Goal: Task Accomplishment & Management: Complete application form

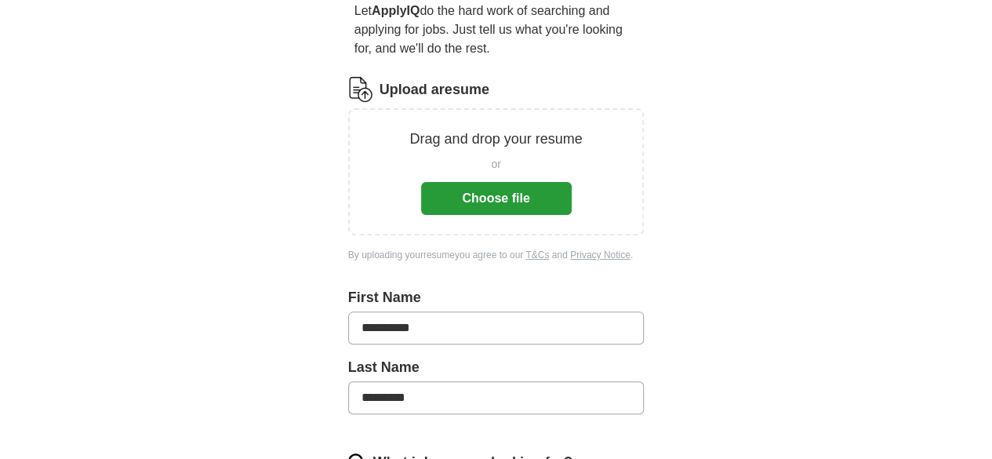
scroll to position [157, 0]
click at [513, 181] on button "Choose file" at bounding box center [496, 197] width 151 height 33
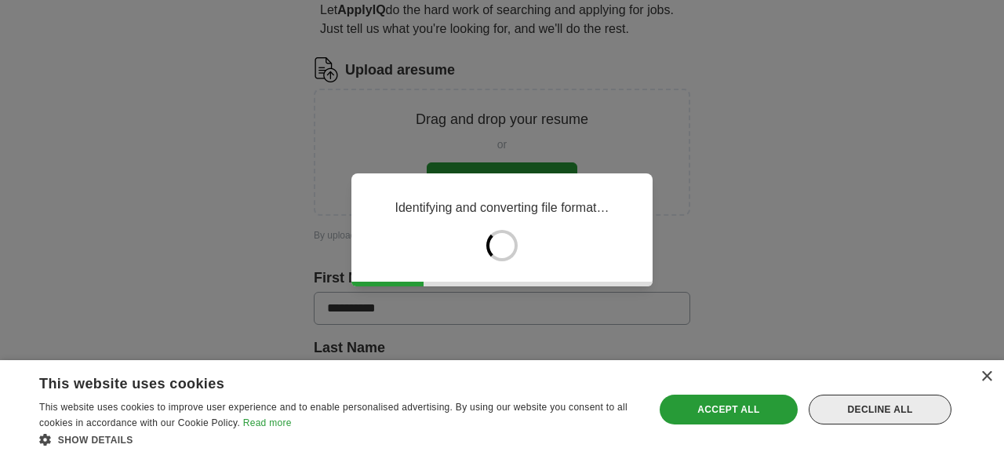
click at [893, 413] on div "Decline all" at bounding box center [879, 409] width 143 height 30
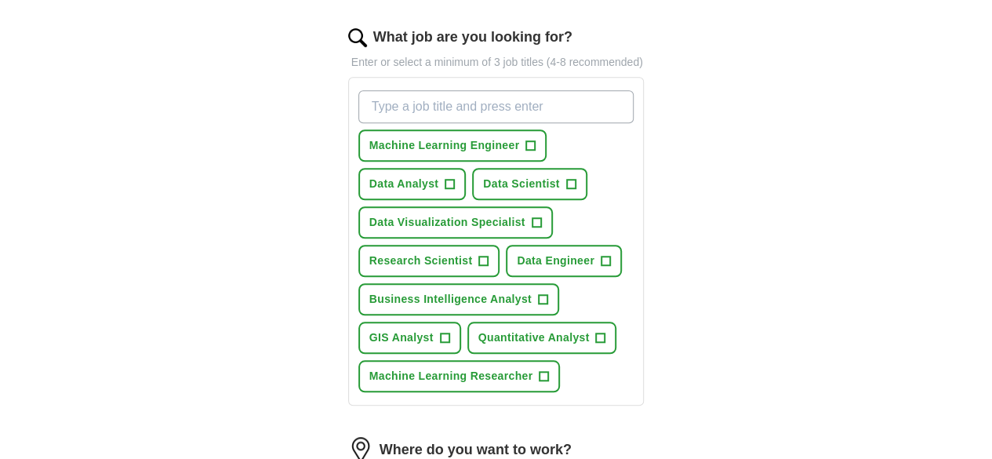
scroll to position [392, 0]
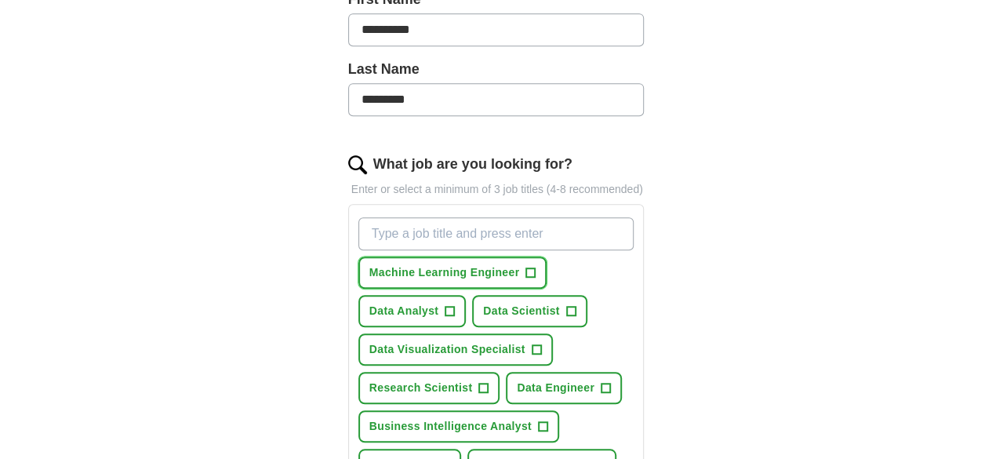
click at [448, 264] on span "Machine Learning Engineer" at bounding box center [444, 272] width 151 height 16
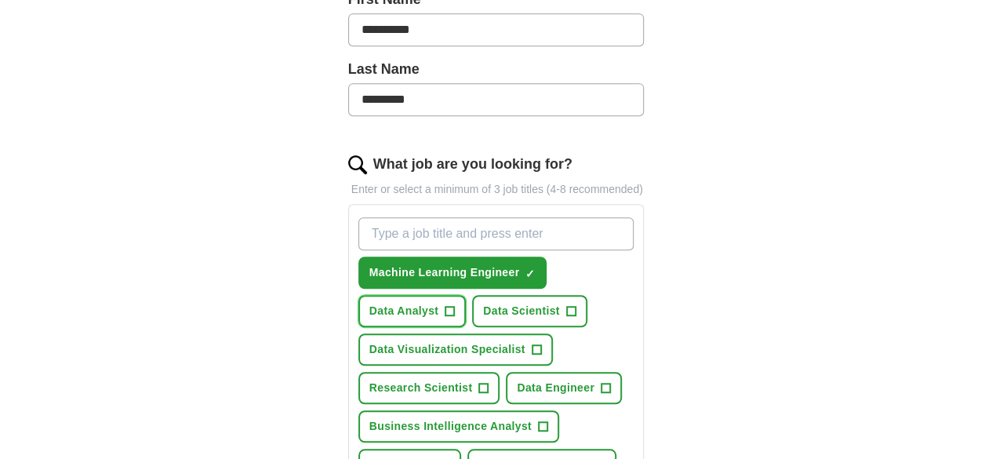
click at [439, 303] on span "Data Analyst" at bounding box center [404, 311] width 70 height 16
click at [483, 303] on span "Data Scientist" at bounding box center [521, 311] width 77 height 16
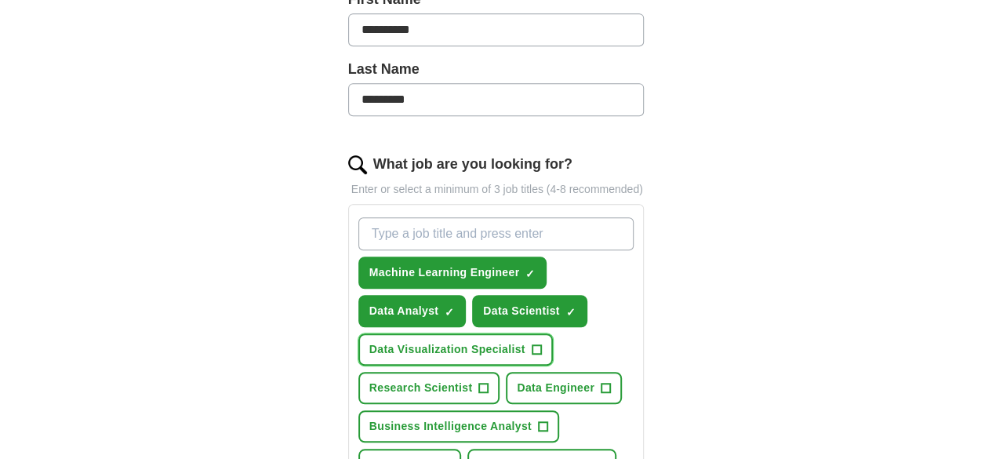
click at [490, 341] on span "Data Visualization Specialist" at bounding box center [447, 349] width 156 height 16
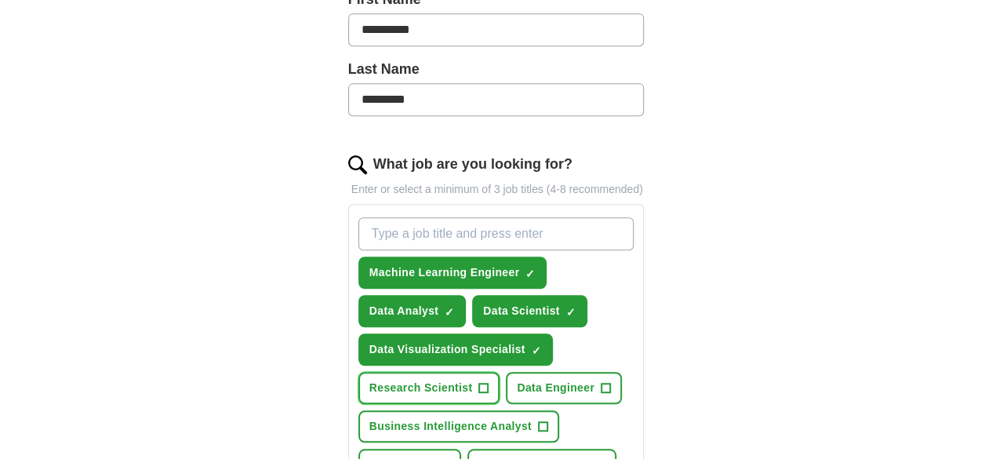
click at [375, 379] on span "Research Scientist" at bounding box center [420, 387] width 103 height 16
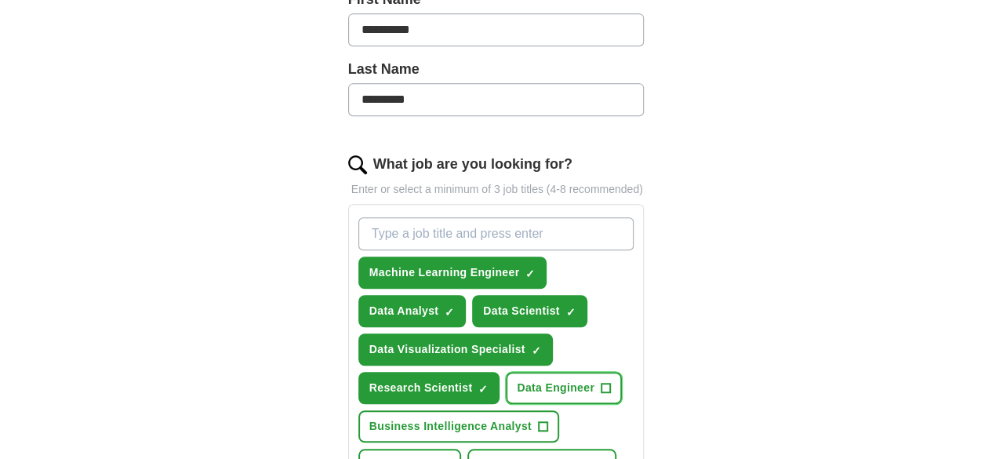
click at [517, 379] on span "Data Engineer" at bounding box center [556, 387] width 78 height 16
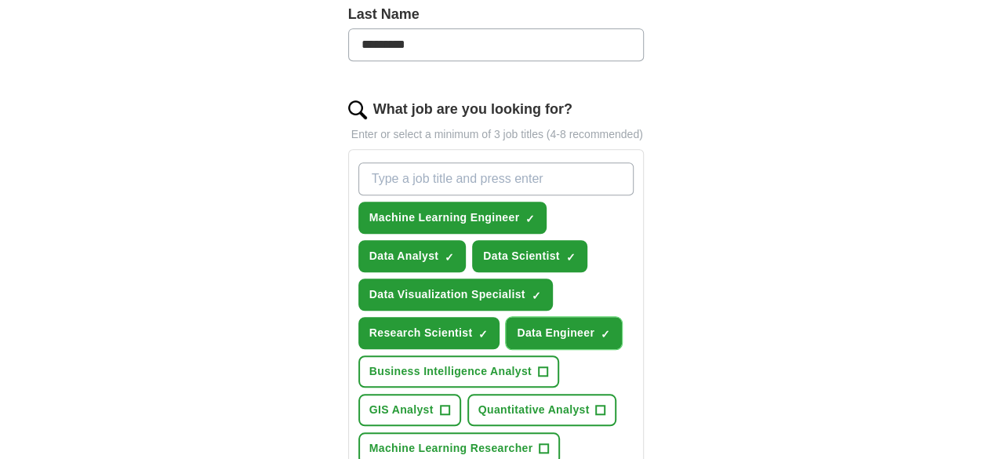
scroll to position [470, 0]
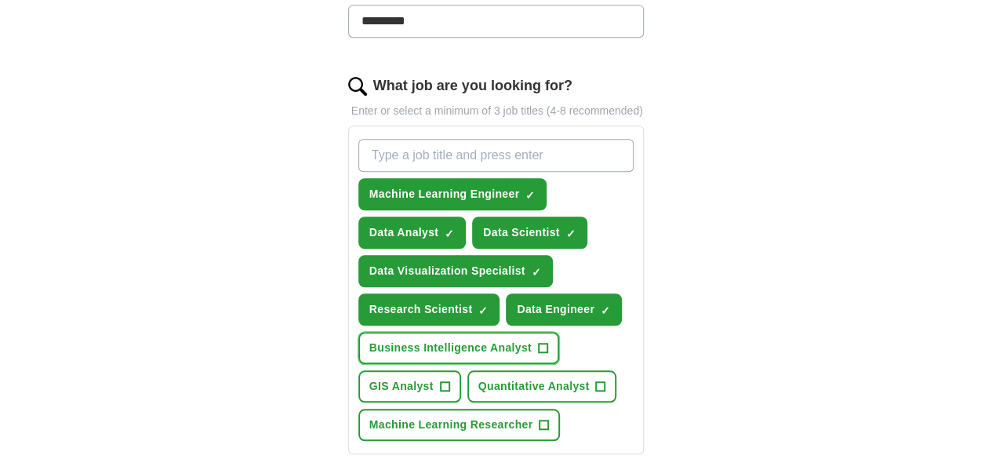
click at [455, 339] on span "Business Intelligence Analyst" at bounding box center [450, 347] width 162 height 16
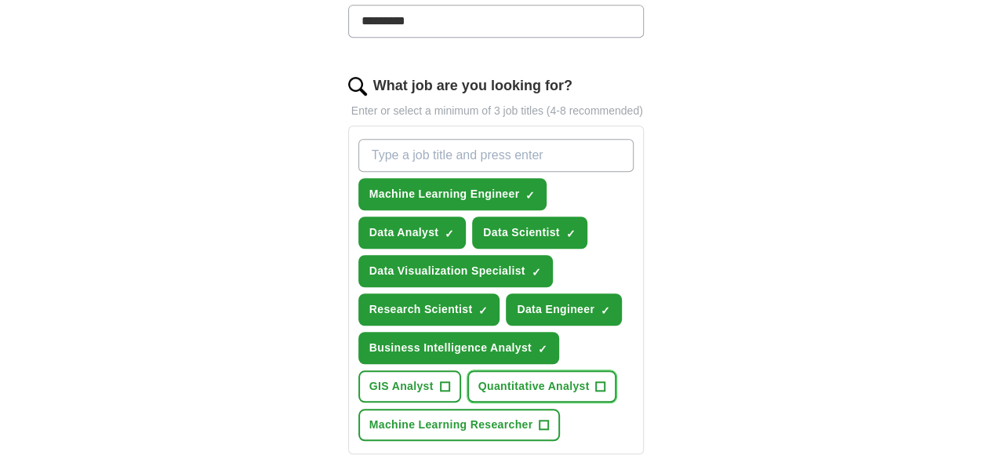
click at [478, 378] on span "Quantitative Analyst" at bounding box center [533, 386] width 111 height 16
click at [398, 416] on span "Machine Learning Researcher" at bounding box center [451, 424] width 164 height 16
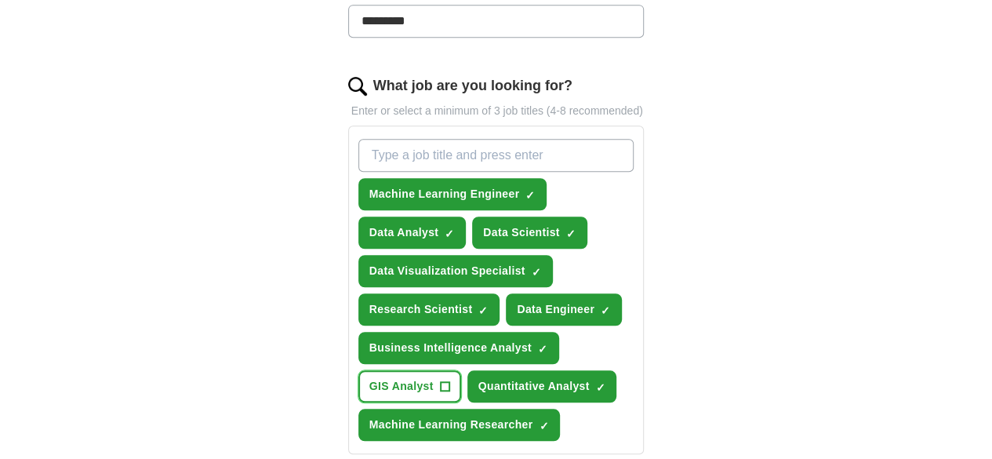
click at [434, 378] on span "GIS Analyst" at bounding box center [401, 386] width 64 height 16
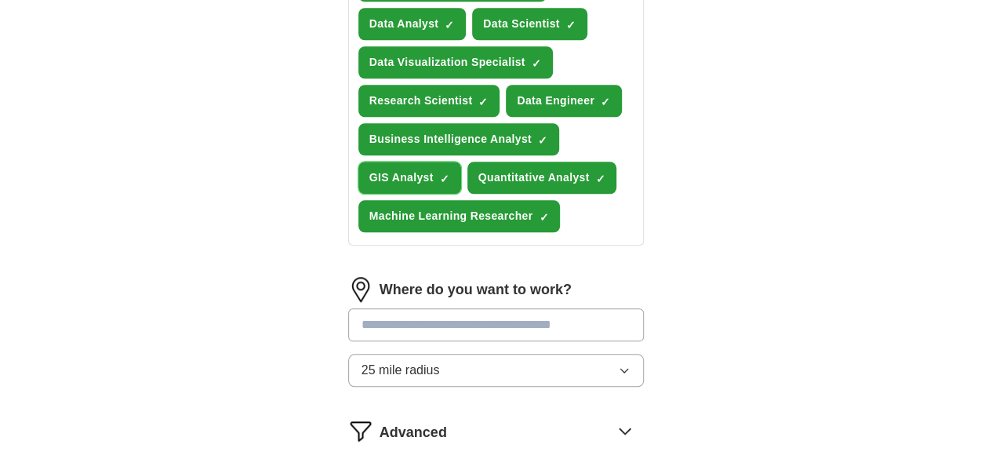
scroll to position [706, 0]
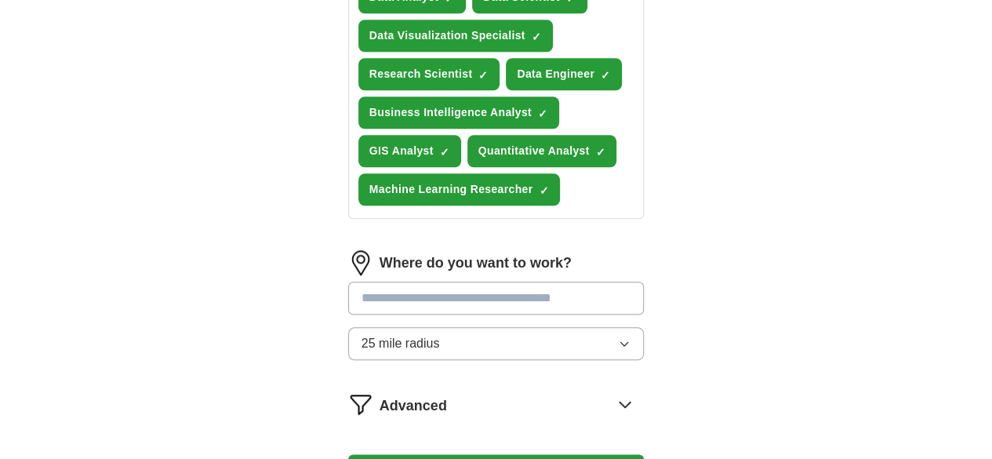
click at [420, 281] on input at bounding box center [496, 297] width 296 height 33
click at [484, 278] on div "Where do you want to work? 25 mile radius" at bounding box center [496, 311] width 296 height 122
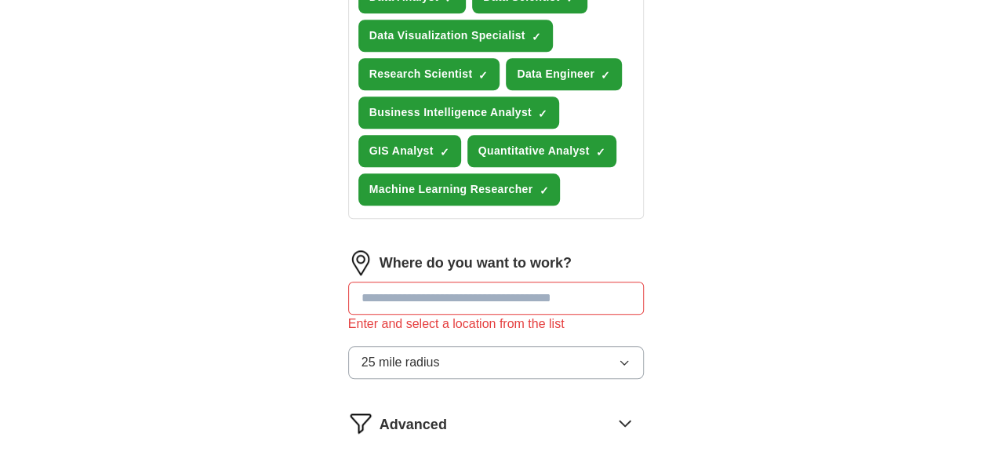
click at [459, 346] on button "25 mile radius" at bounding box center [496, 362] width 296 height 33
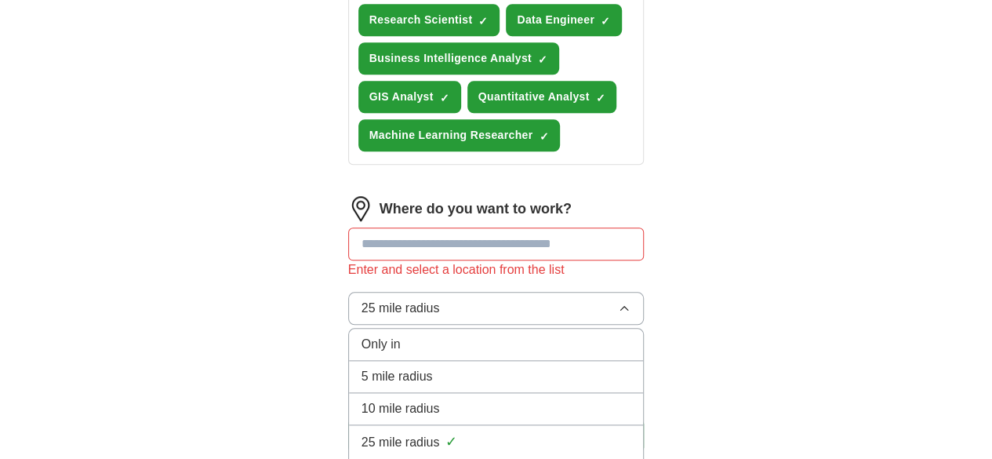
scroll to position [784, 0]
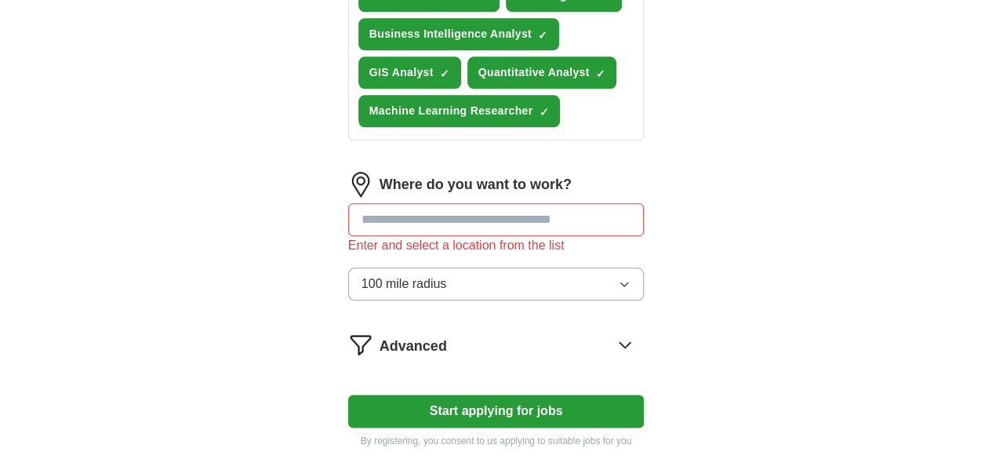
click at [445, 203] on input at bounding box center [496, 219] width 296 height 33
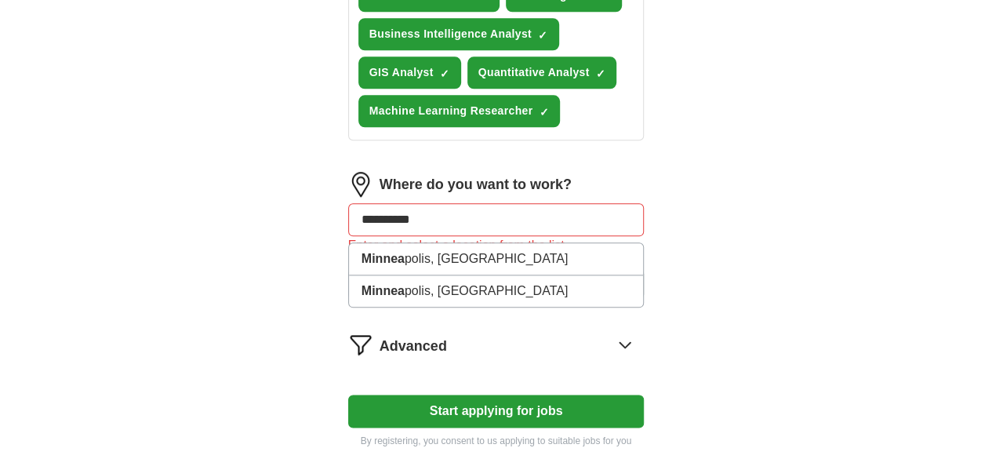
type input "**********"
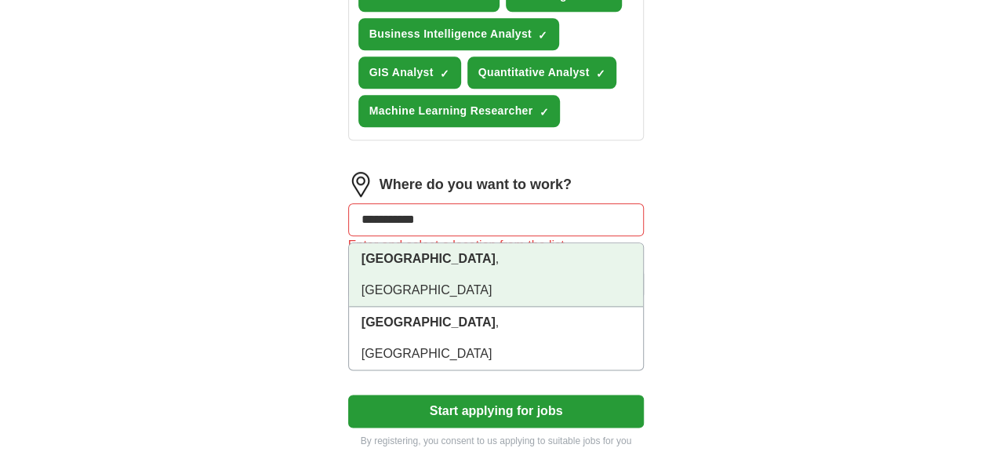
click at [400, 243] on li "Minneapolis , MN" at bounding box center [496, 275] width 295 height 64
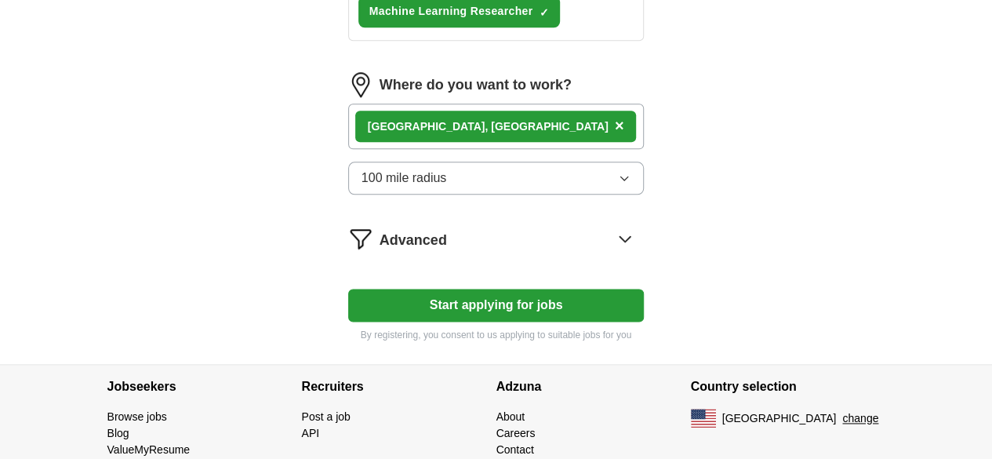
scroll to position [885, 0]
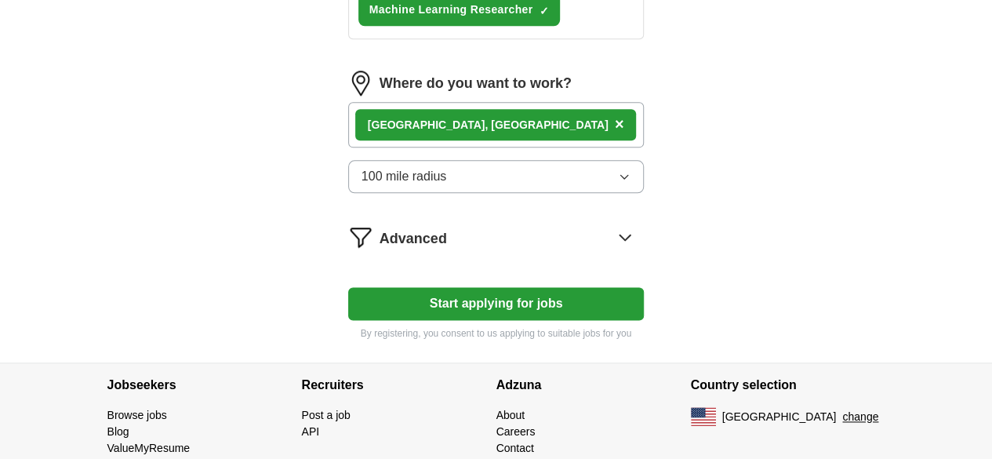
click at [637, 224] on icon at bounding box center [624, 236] width 25 height 25
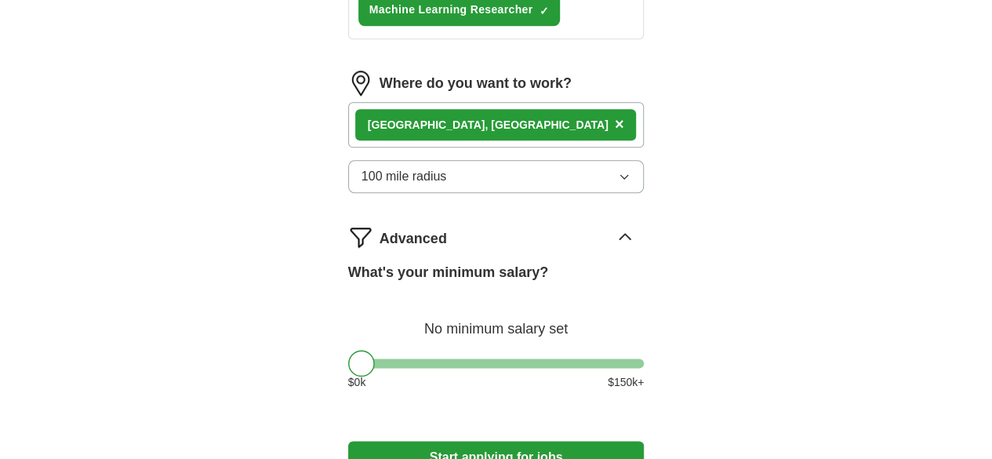
click at [637, 224] on icon at bounding box center [624, 236] width 25 height 25
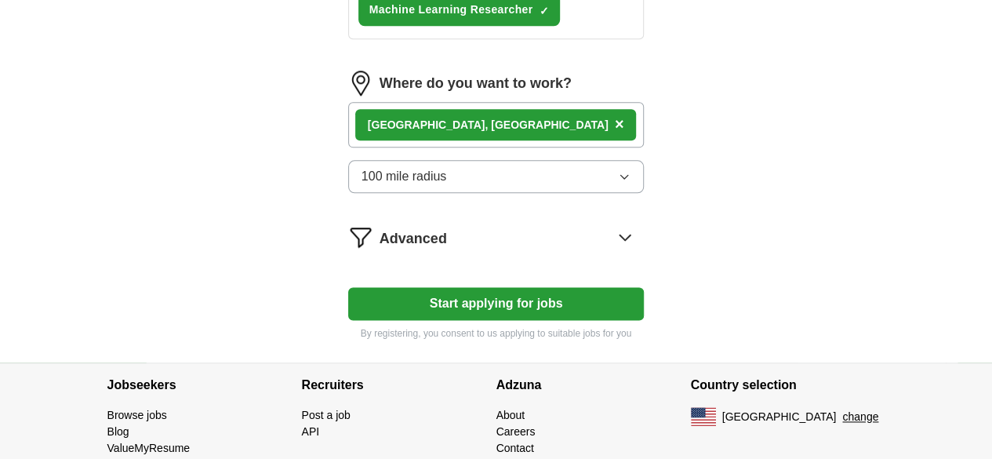
click at [630, 234] on icon at bounding box center [625, 236] width 10 height 5
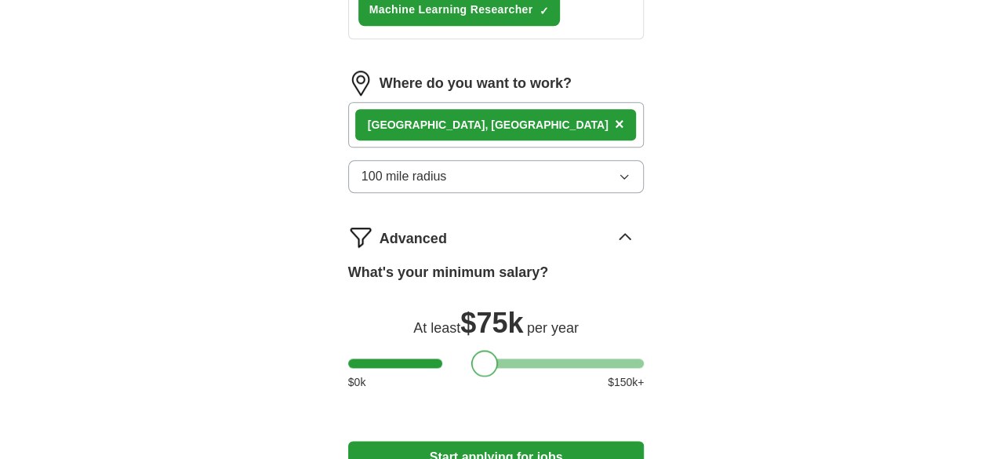
drag, startPoint x: 331, startPoint y: 300, endPoint x: 453, endPoint y: 300, distance: 122.3
click at [471, 350] on div at bounding box center [484, 363] width 27 height 27
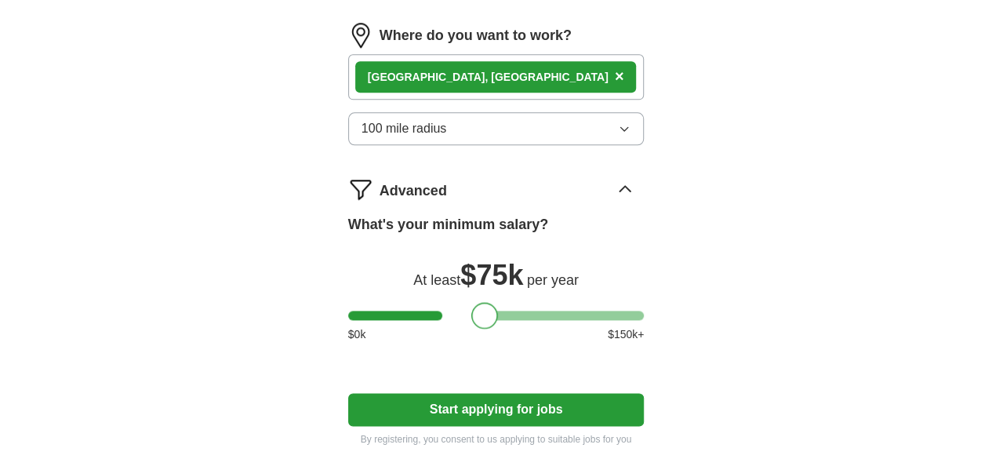
scroll to position [964, 0]
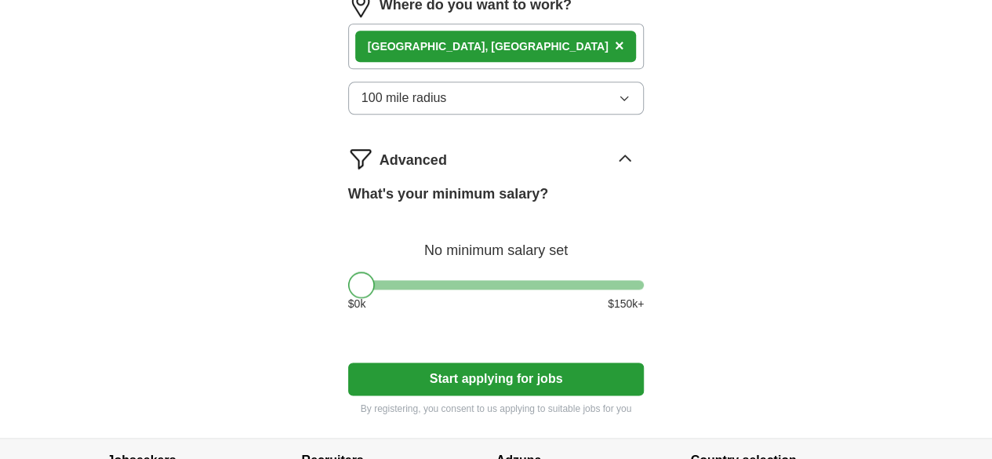
drag, startPoint x: 464, startPoint y: 220, endPoint x: 234, endPoint y: 223, distance: 230.5
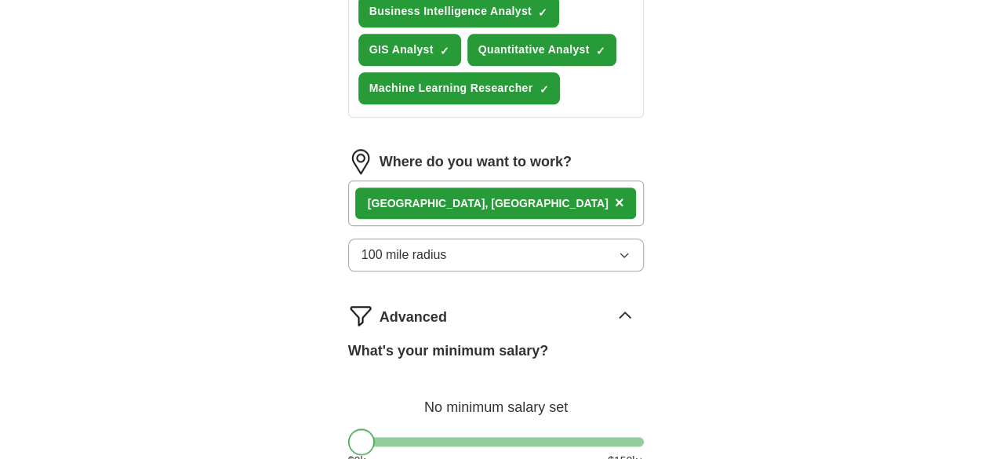
scroll to position [728, 0]
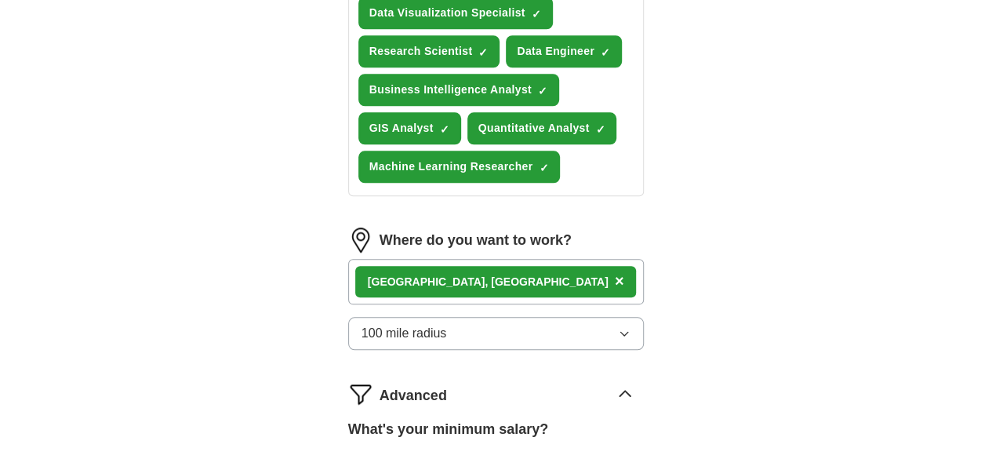
click at [510, 259] on div "Minneapolis , MN ×" at bounding box center [496, 281] width 296 height 45
click at [469, 259] on div "Minneapolis , MN ×" at bounding box center [496, 281] width 296 height 45
click at [615, 272] on span "×" at bounding box center [619, 280] width 9 height 17
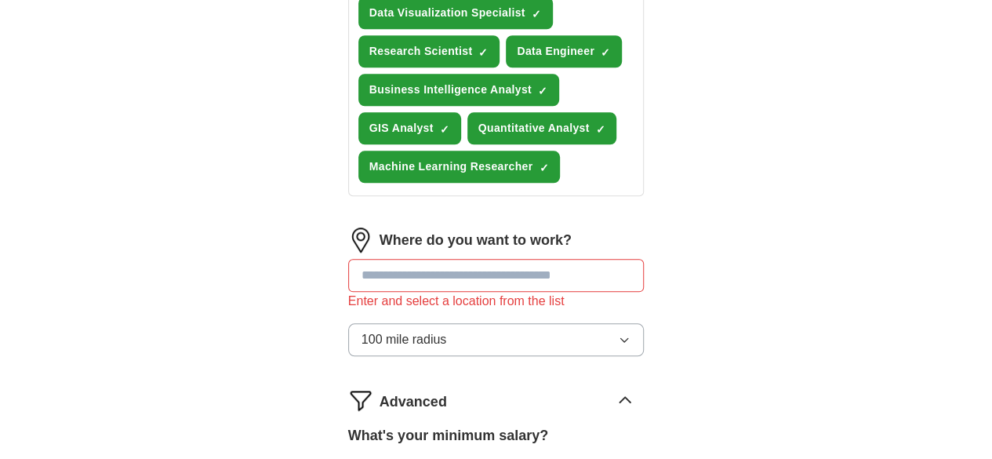
click at [442, 259] on input at bounding box center [496, 275] width 296 height 33
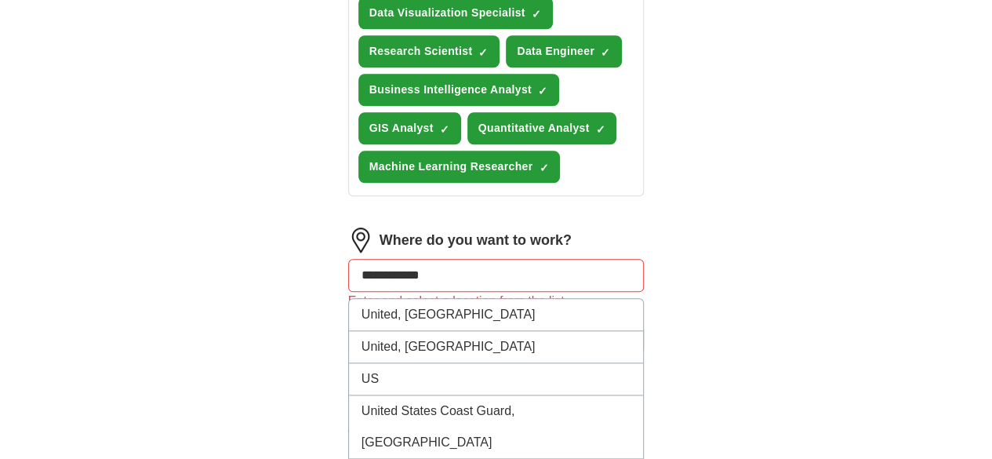
type input "**********"
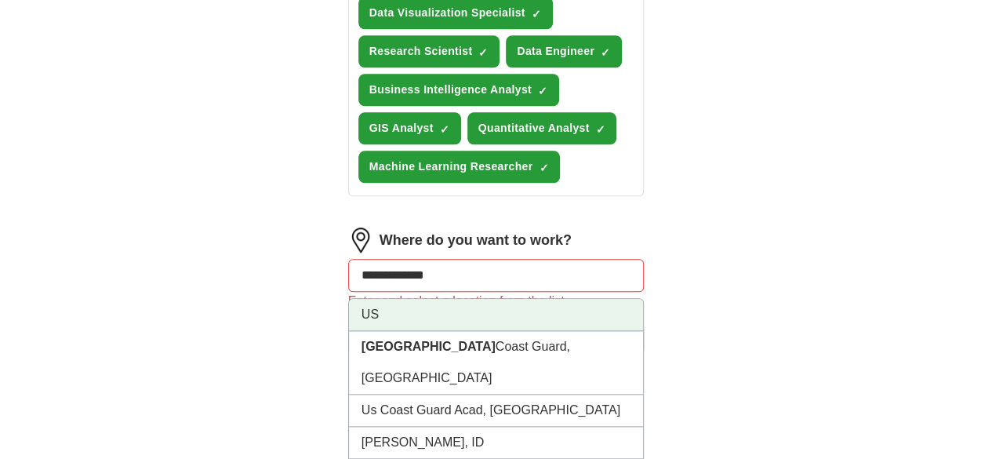
click at [370, 299] on li "US" at bounding box center [496, 315] width 295 height 32
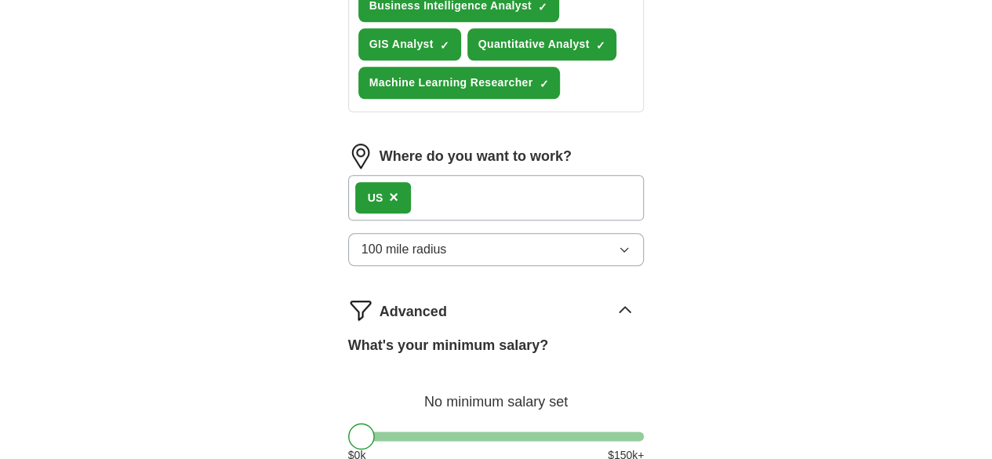
scroll to position [964, 0]
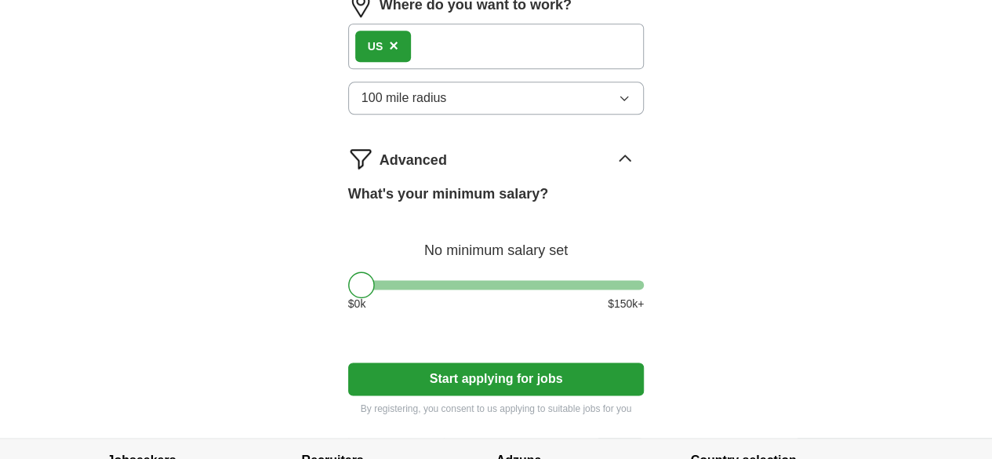
click at [596, 362] on button "Start applying for jobs" at bounding box center [496, 378] width 296 height 33
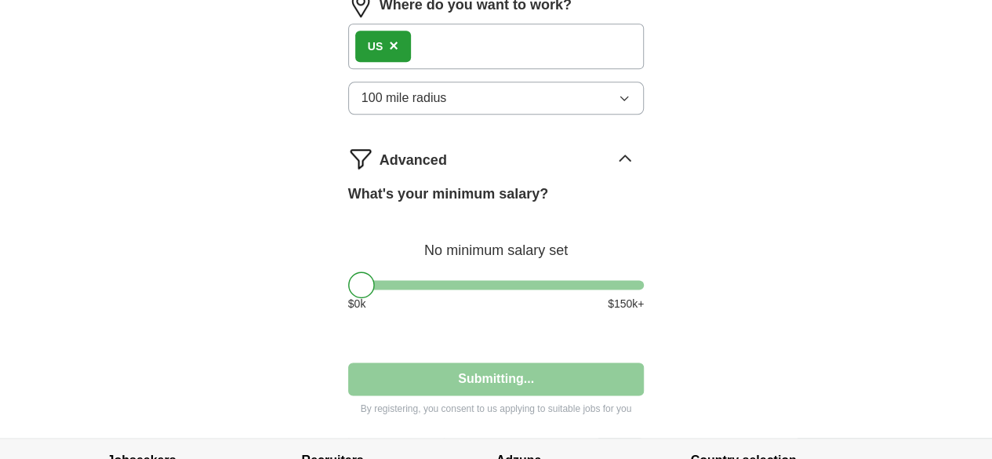
select select "**"
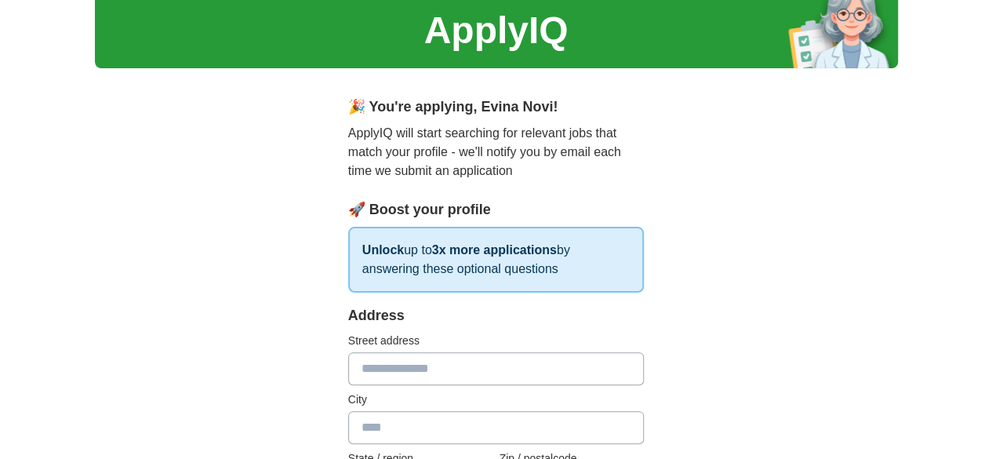
scroll to position [78, 0]
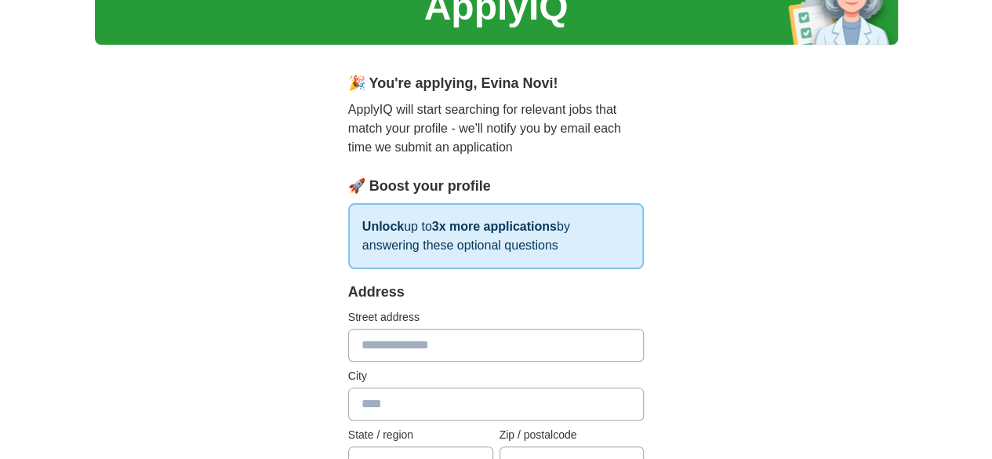
click at [370, 349] on input "text" at bounding box center [496, 344] width 296 height 33
type input "**********"
type input "*********"
type input "*****"
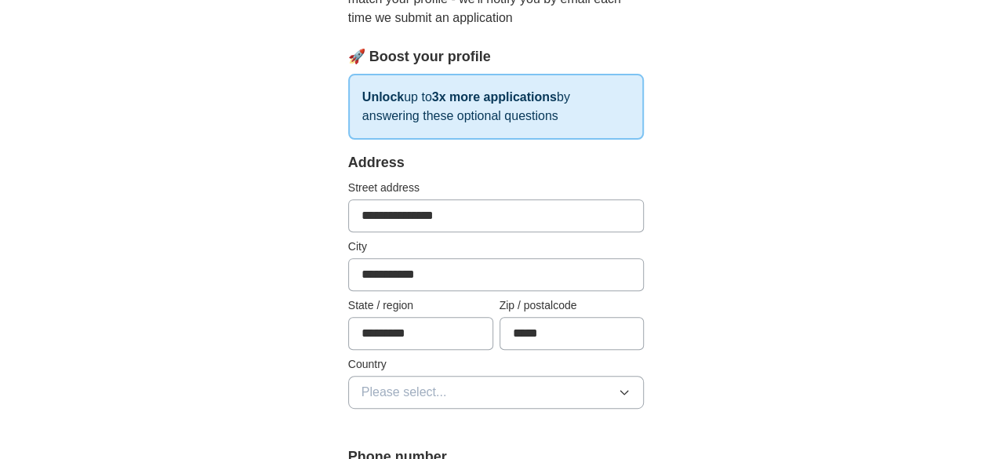
scroll to position [235, 0]
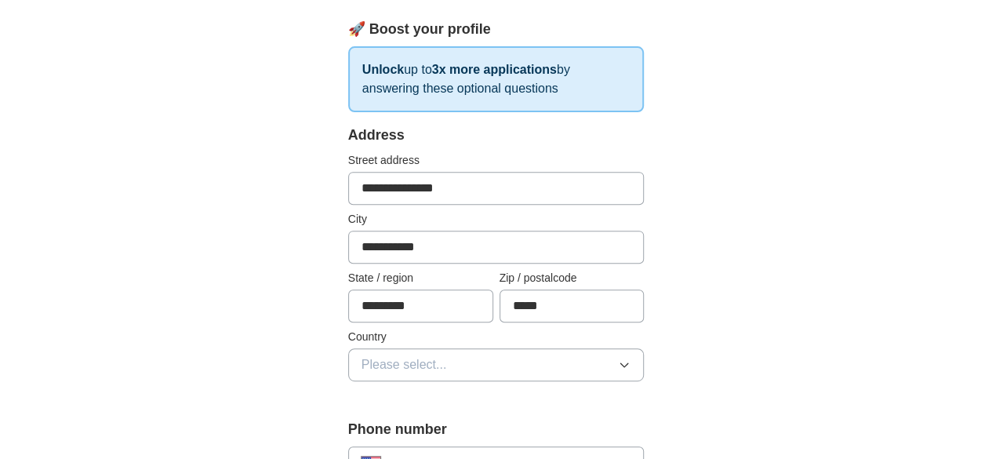
click at [395, 361] on span "Please select..." at bounding box center [403, 364] width 85 height 19
click at [378, 428] on span "United States" at bounding box center [426, 432] width 131 height 19
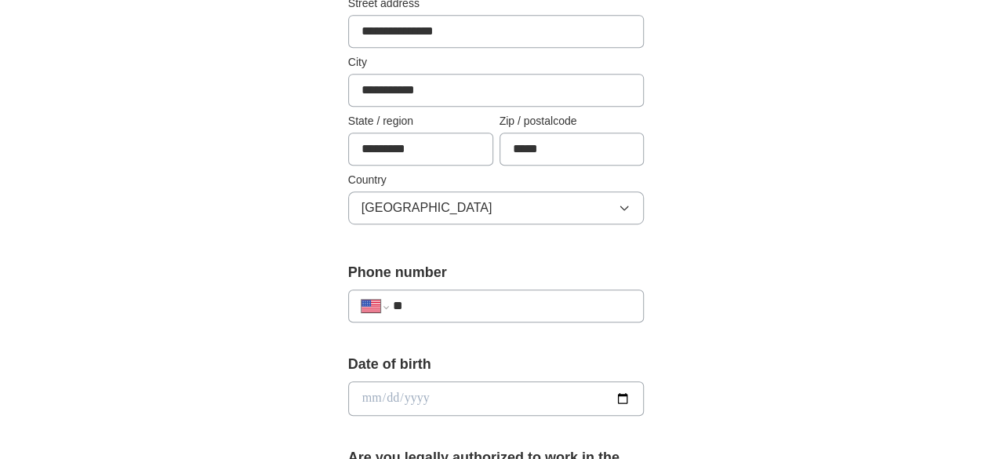
click at [531, 308] on input "**" at bounding box center [512, 305] width 238 height 19
type input "**********"
click at [444, 398] on input "date" at bounding box center [496, 398] width 296 height 34
type input "**********"
click at [748, 336] on div "**********" at bounding box center [496, 379] width 803 height 1446
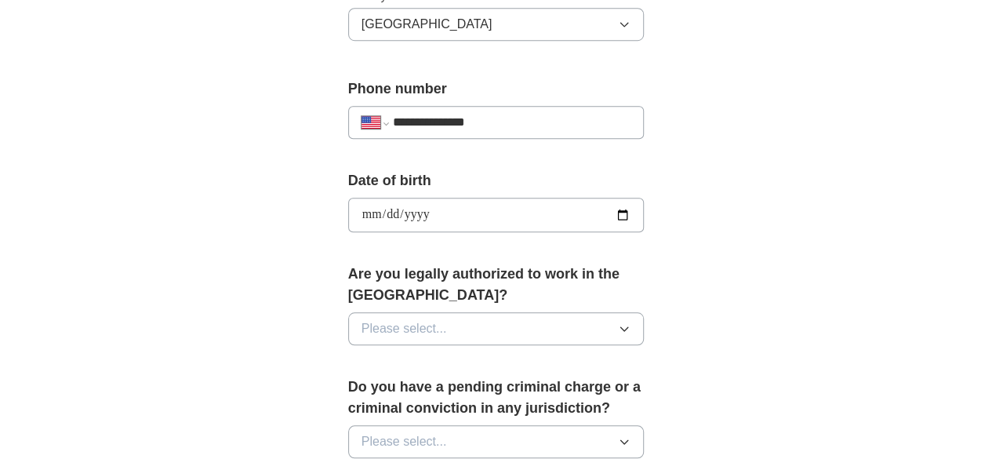
scroll to position [627, 0]
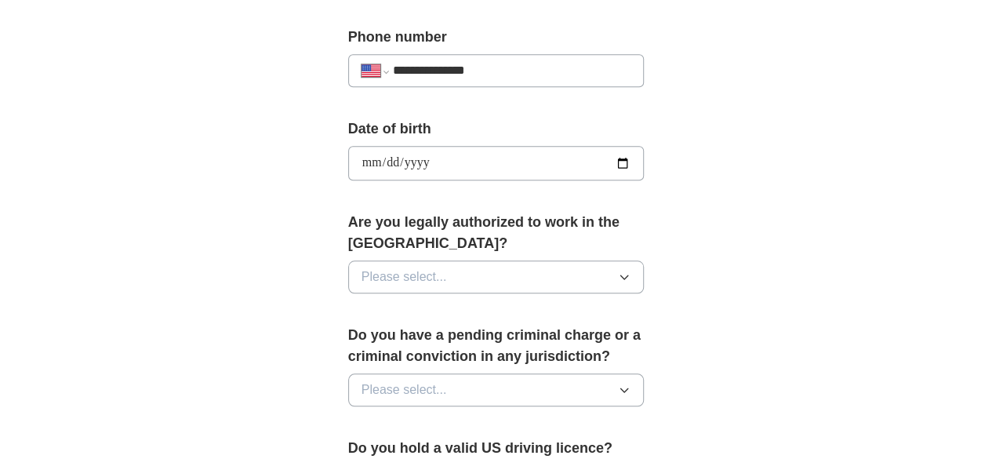
click at [436, 260] on button "Please select..." at bounding box center [496, 276] width 296 height 33
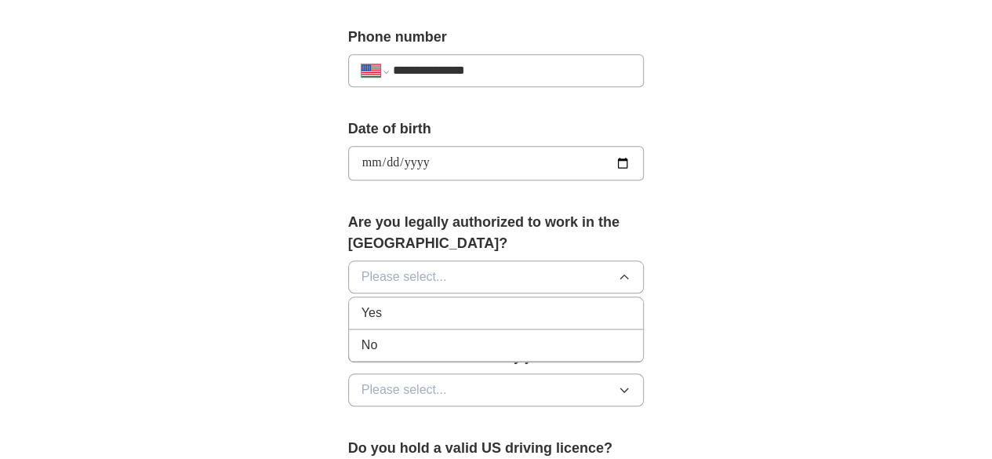
click at [361, 303] on div "Yes" at bounding box center [496, 312] width 270 height 19
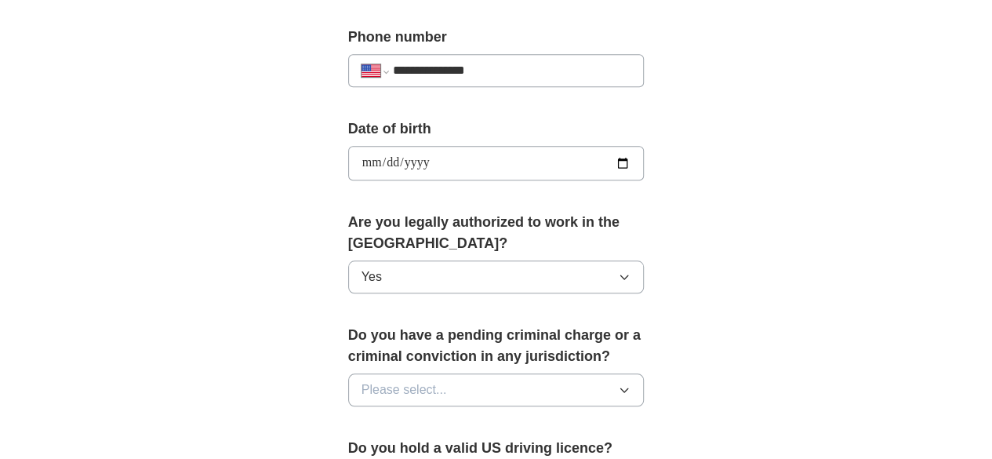
click at [492, 373] on button "Please select..." at bounding box center [496, 389] width 296 height 33
click at [349, 442] on li "No" at bounding box center [496, 458] width 295 height 32
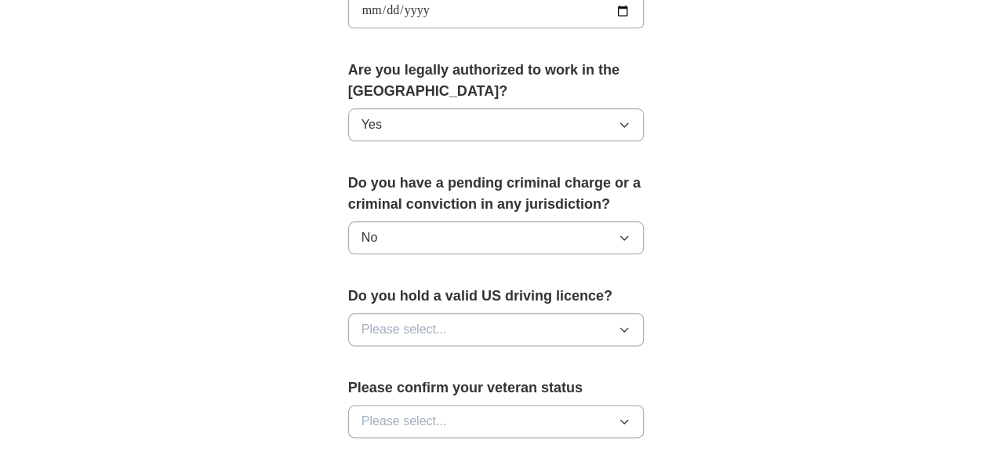
scroll to position [784, 0]
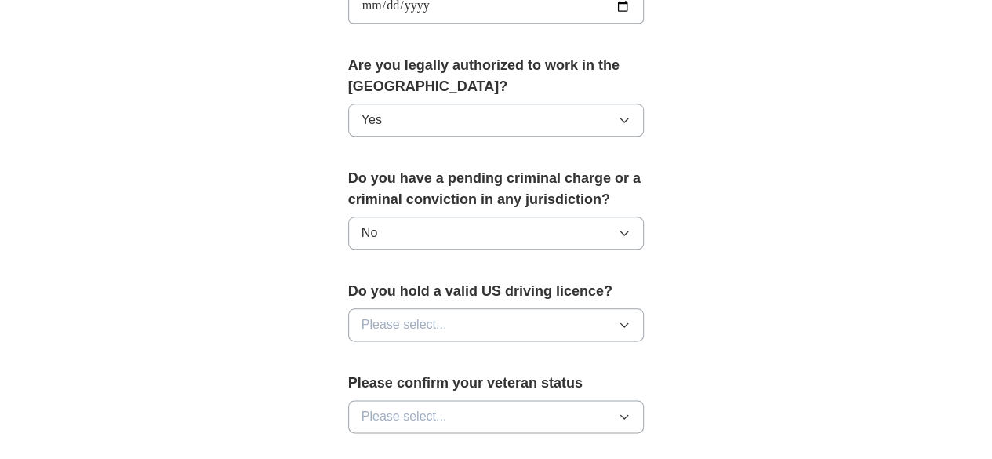
click at [485, 308] on button "Please select..." at bounding box center [496, 324] width 296 height 33
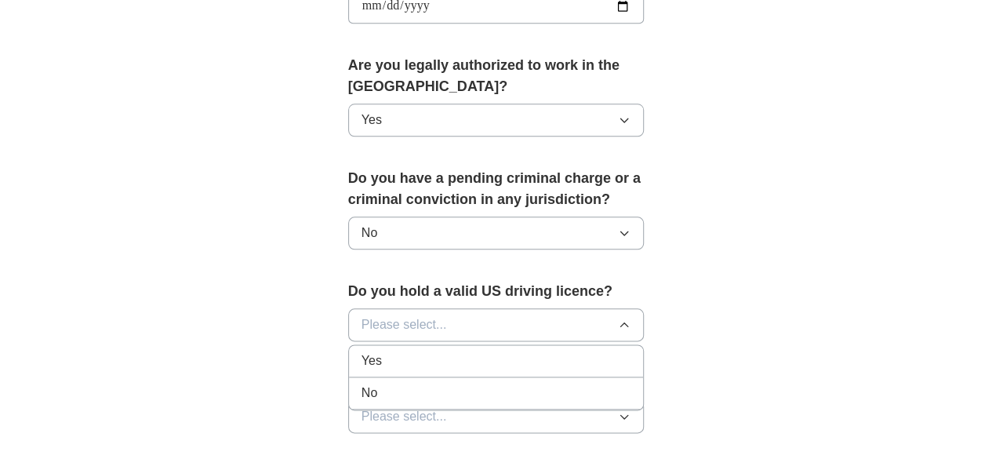
click at [381, 383] on div "No" at bounding box center [496, 392] width 270 height 19
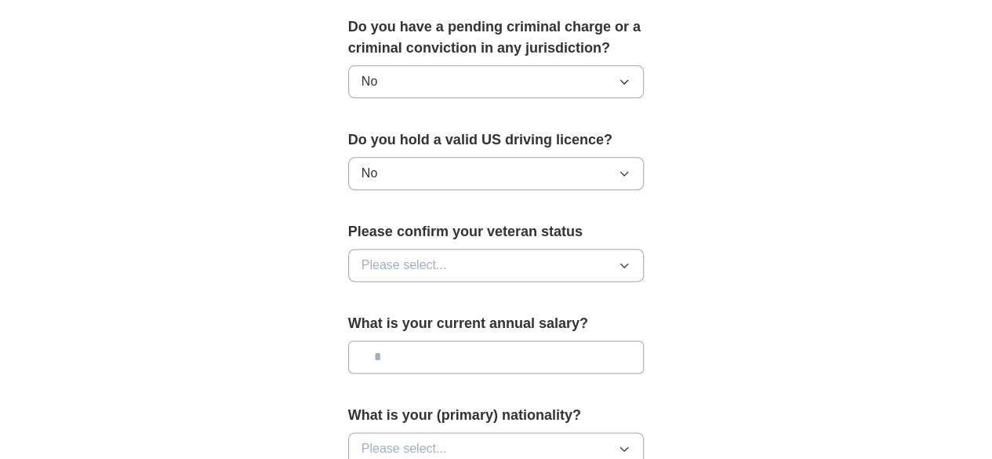
scroll to position [941, 0]
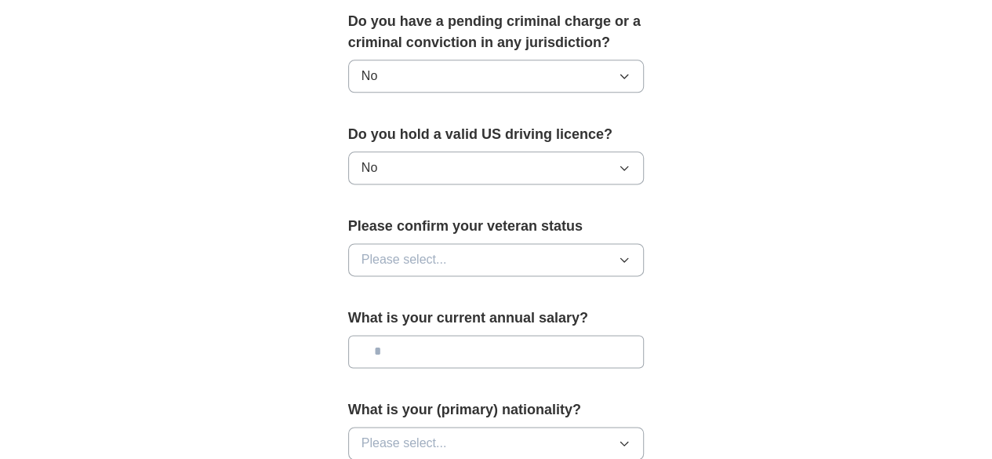
click at [509, 243] on button "Please select..." at bounding box center [496, 259] width 296 height 33
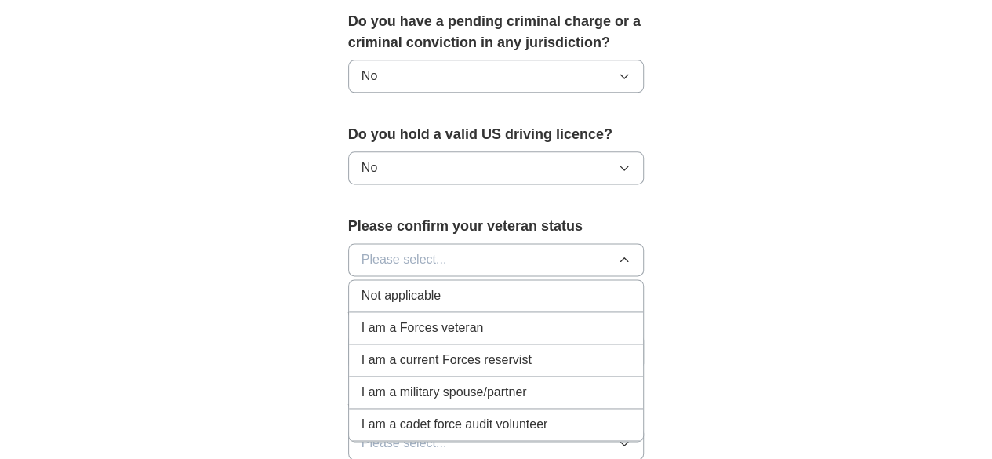
click at [407, 286] on div "Not applicable" at bounding box center [496, 295] width 270 height 19
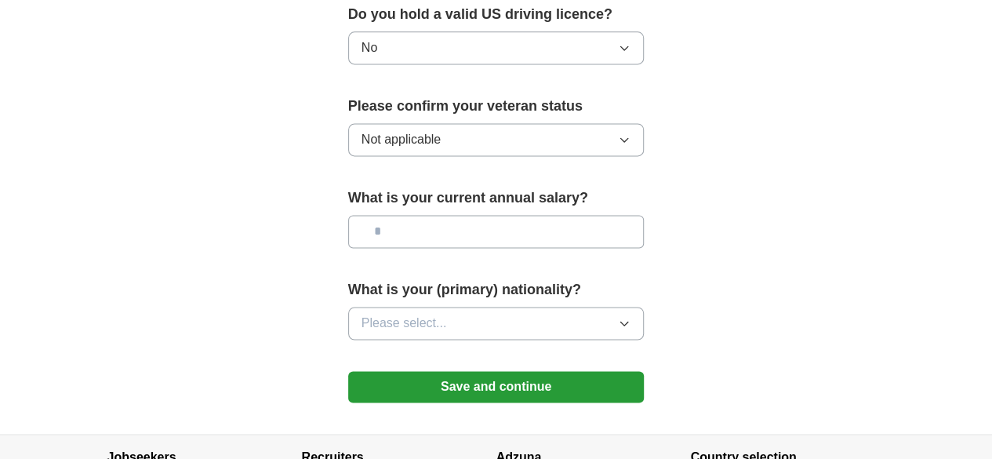
scroll to position [1098, 0]
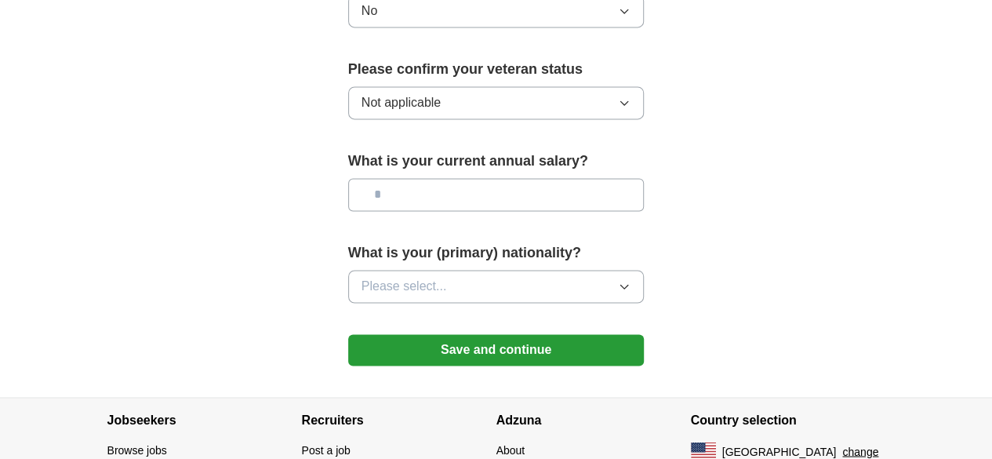
click at [494, 178] on input "text" at bounding box center [496, 194] width 296 height 33
type input "*******"
click at [507, 270] on button "Please select..." at bounding box center [496, 286] width 296 height 33
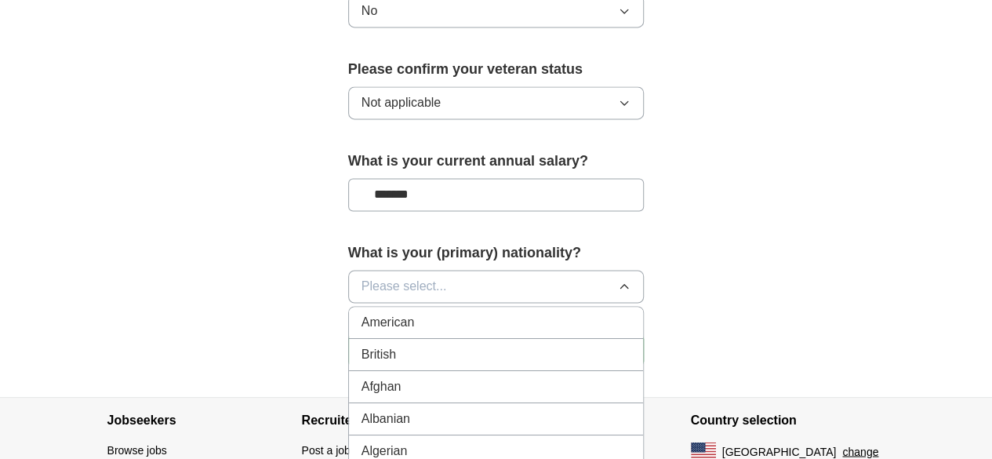
click at [507, 270] on button "Please select..." at bounding box center [496, 286] width 296 height 33
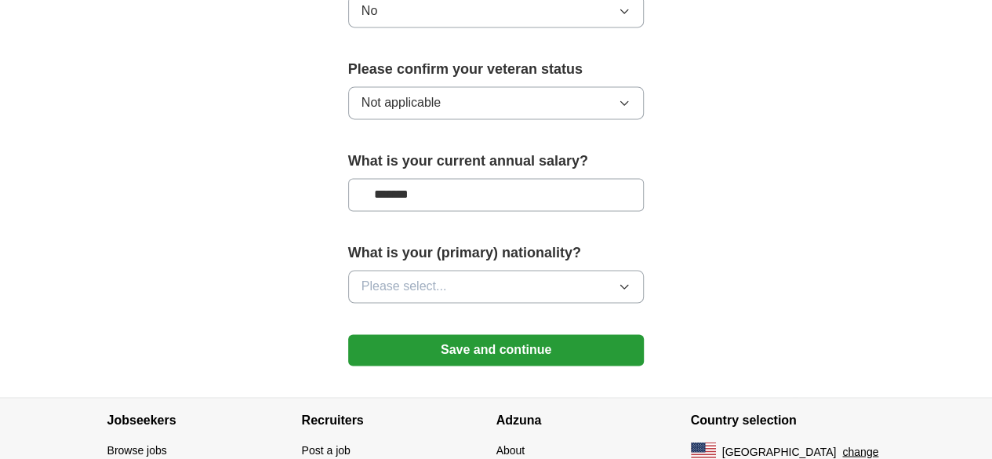
click at [507, 270] on button "Please select..." at bounding box center [496, 286] width 296 height 33
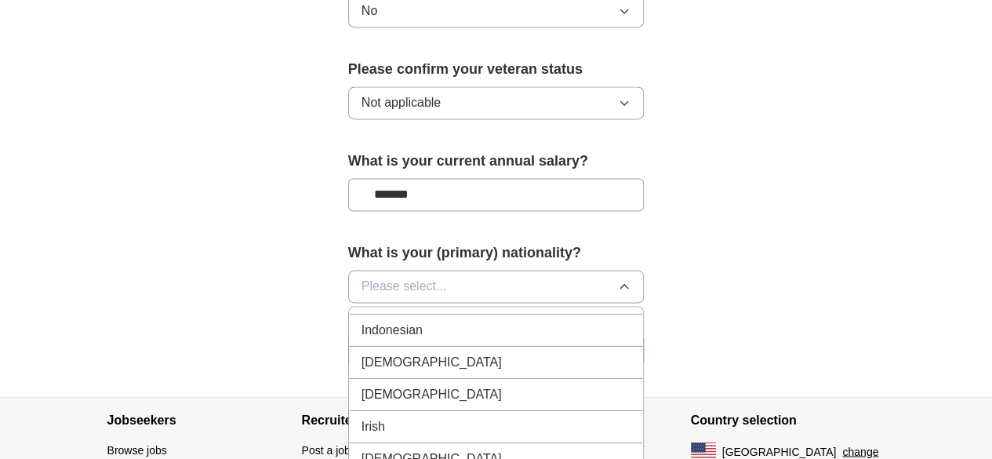
scroll to position [2509, 0]
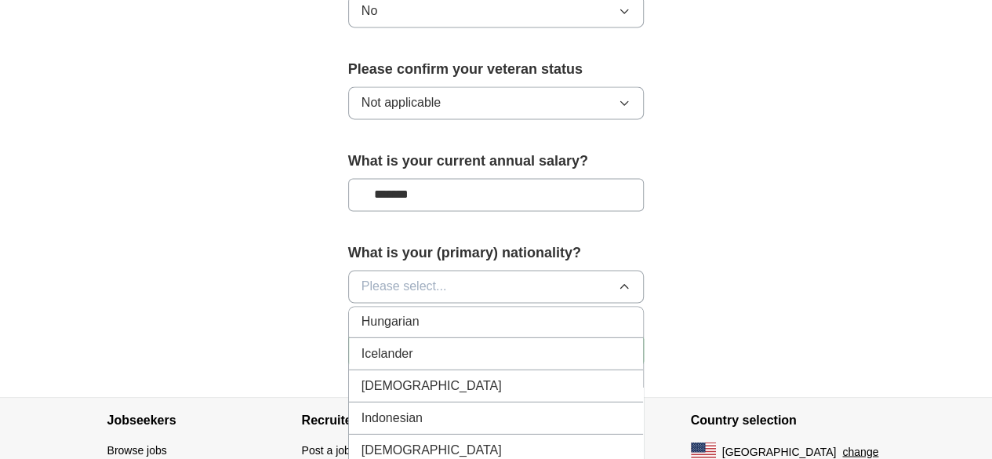
click at [373, 376] on div "Indian" at bounding box center [496, 385] width 270 height 19
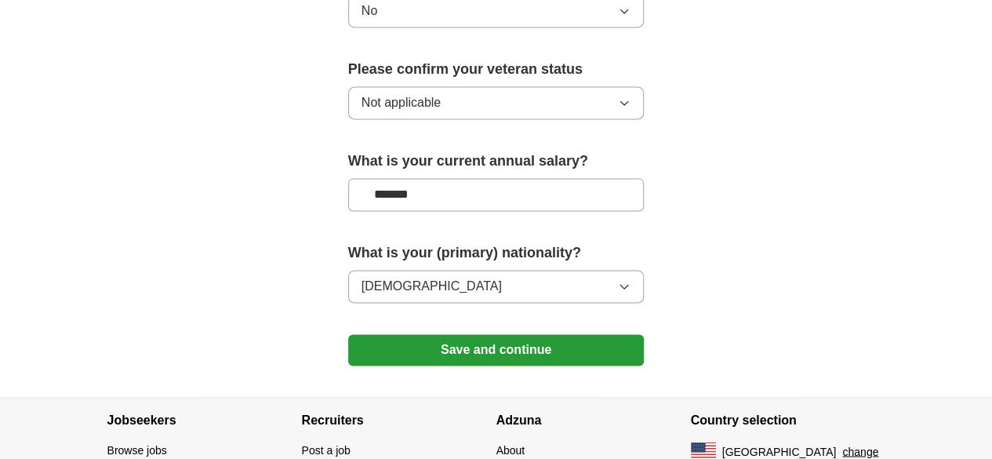
click at [504, 334] on button "Save and continue" at bounding box center [496, 349] width 296 height 31
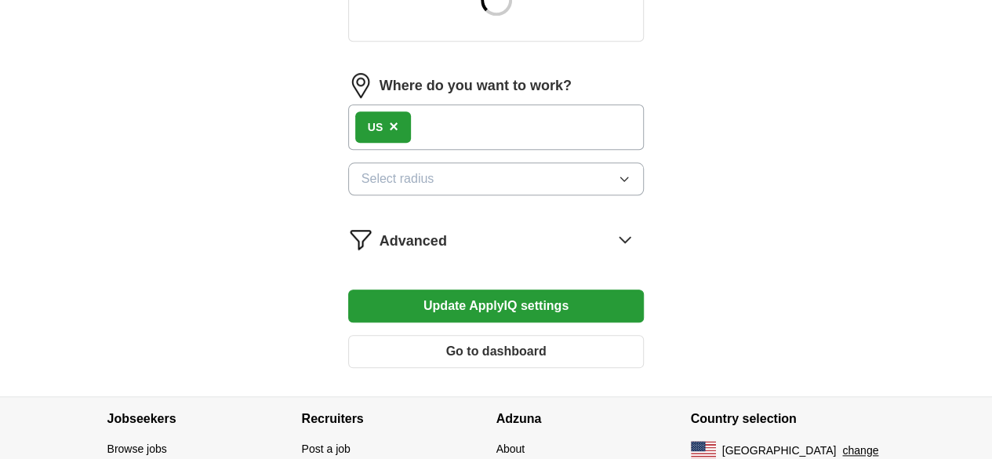
scroll to position [706, 0]
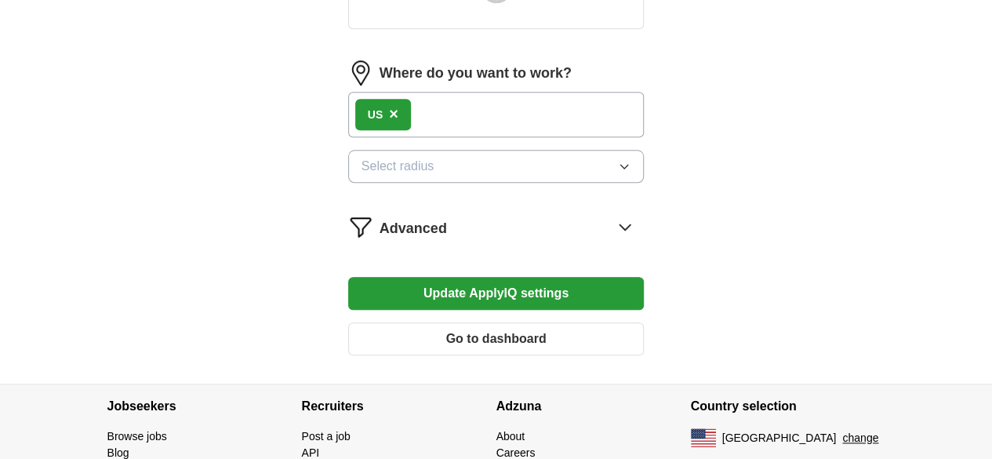
click at [389, 105] on span "×" at bounding box center [393, 113] width 9 height 17
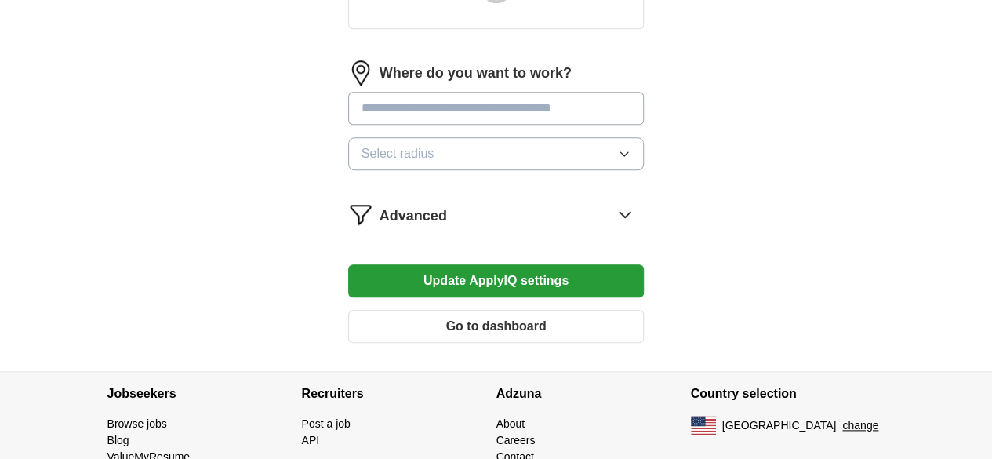
click at [448, 92] on input at bounding box center [496, 108] width 296 height 33
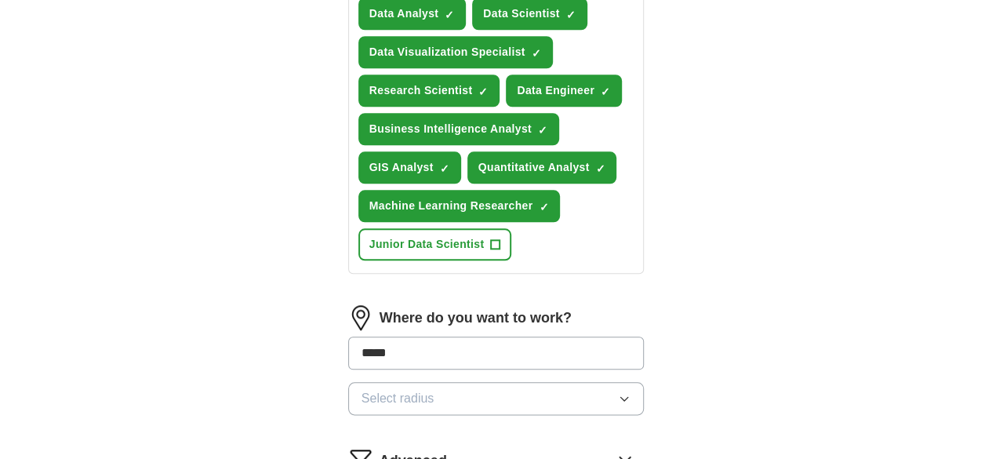
type input "******"
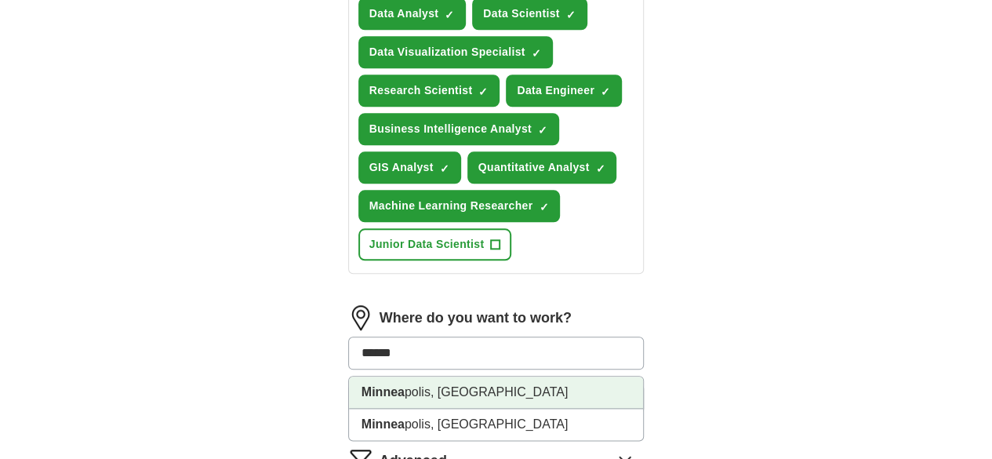
click at [411, 376] on li "Minnea polis, [GEOGRAPHIC_DATA]" at bounding box center [496, 392] width 295 height 32
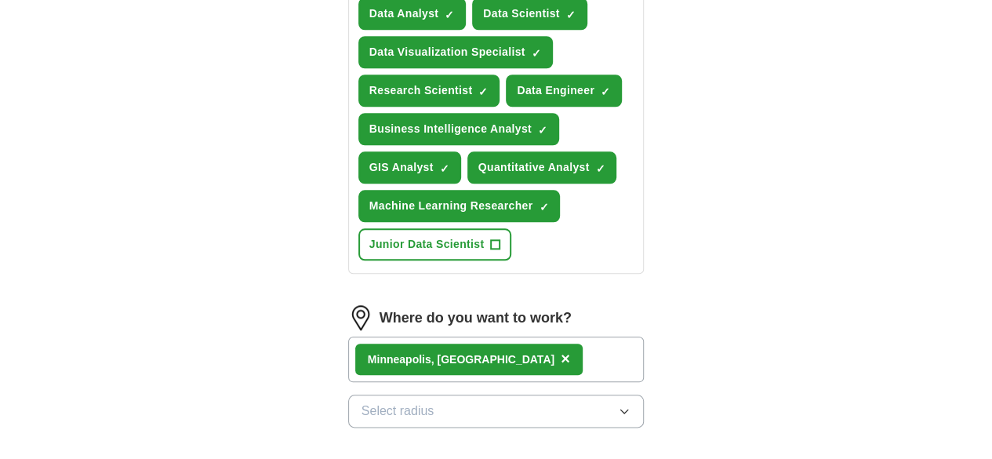
click at [383, 401] on span "Select radius" at bounding box center [397, 410] width 73 height 19
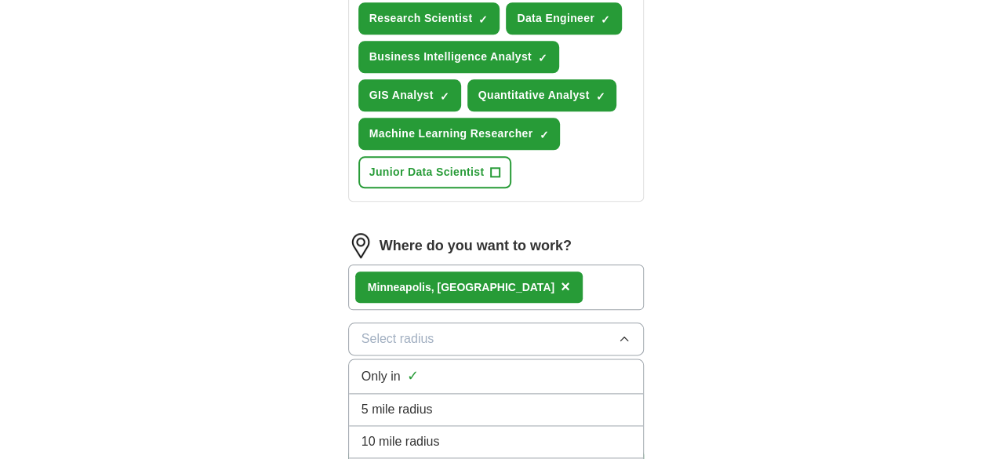
scroll to position [862, 0]
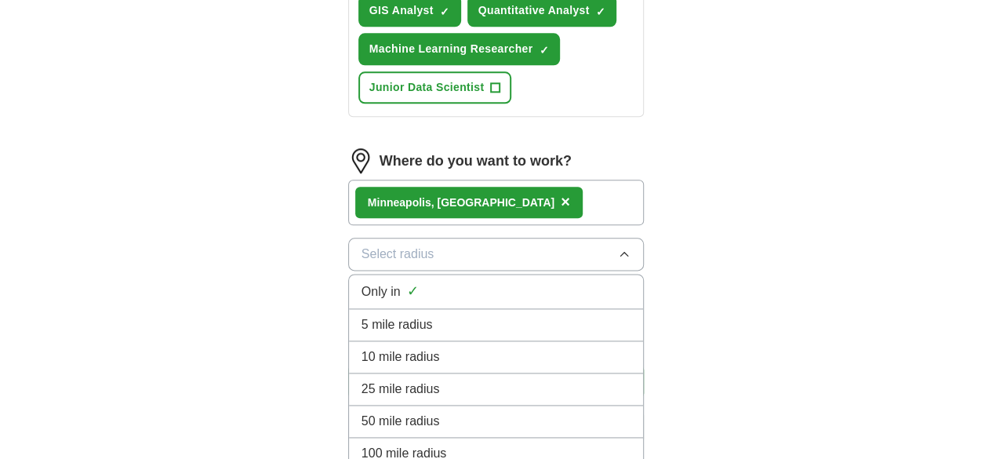
click at [373, 444] on span "100 mile radius" at bounding box center [403, 453] width 85 height 19
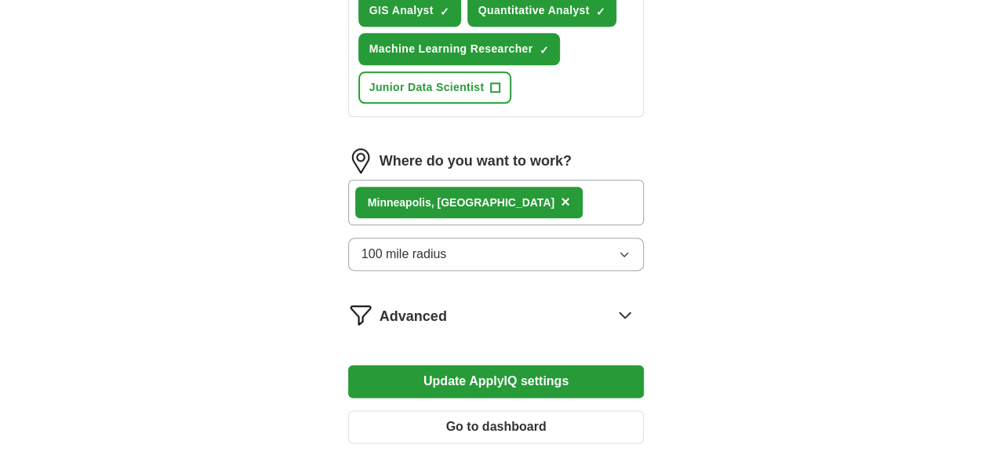
click at [568, 365] on button "Update ApplyIQ settings" at bounding box center [496, 381] width 296 height 33
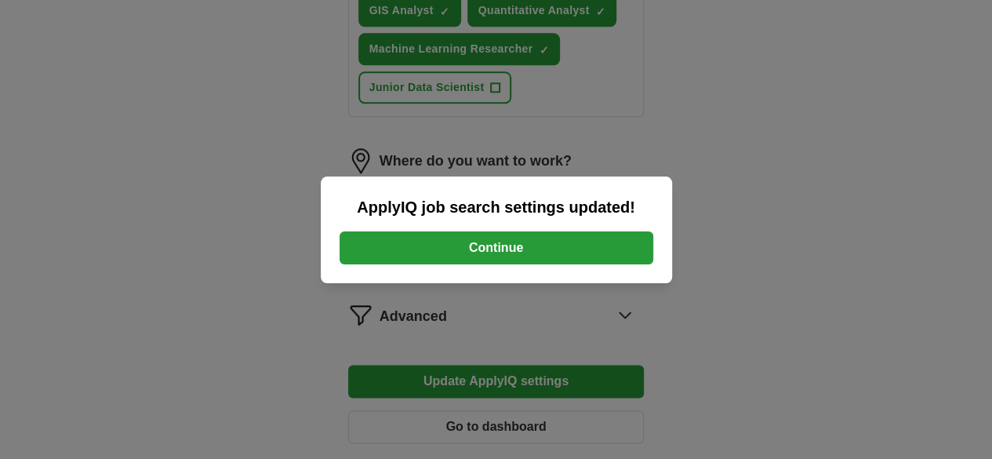
click at [494, 242] on button "Continue" at bounding box center [496, 247] width 314 height 33
